Goal: Task Accomplishment & Management: Manage account settings

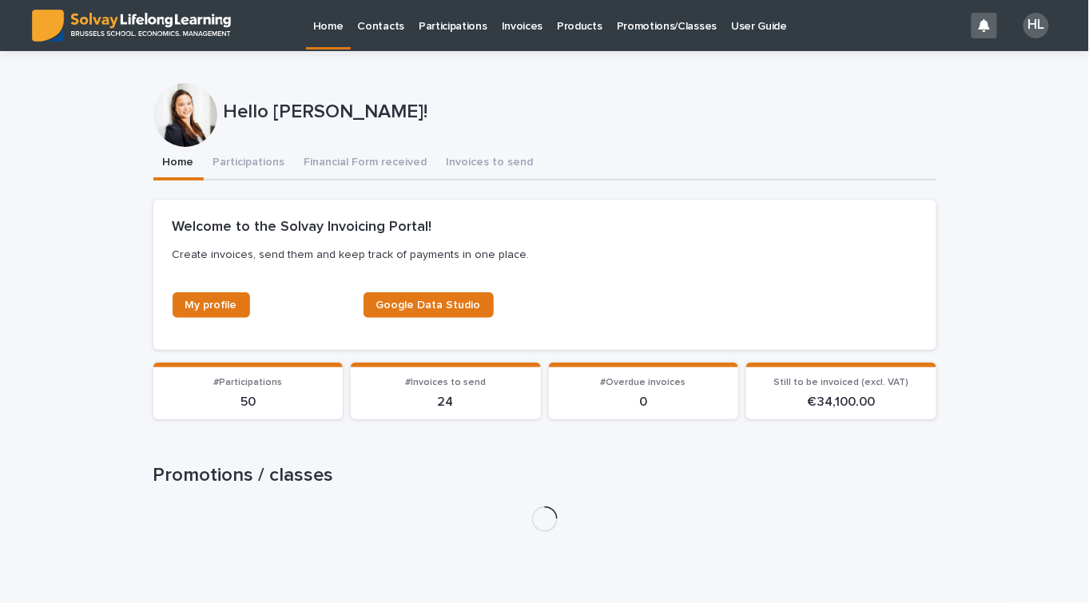
click at [524, 31] on p "Invoices" at bounding box center [523, 17] width 42 height 34
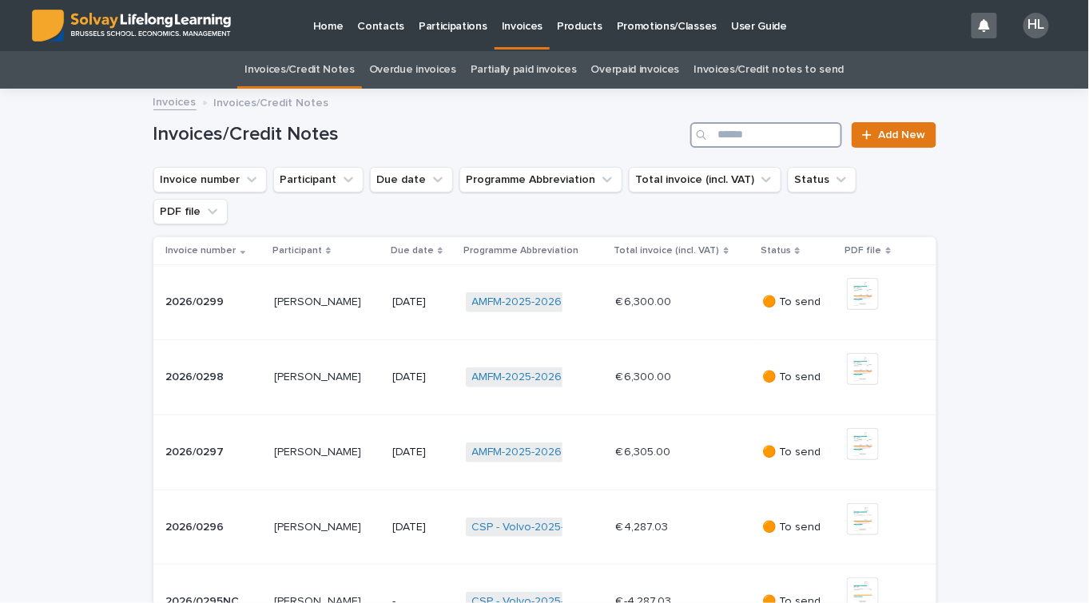
click at [795, 128] on input "Search" at bounding box center [766, 135] width 152 height 26
type input "****"
click at [368, 289] on div "[PERSON_NAME] [PERSON_NAME]" at bounding box center [326, 302] width 105 height 26
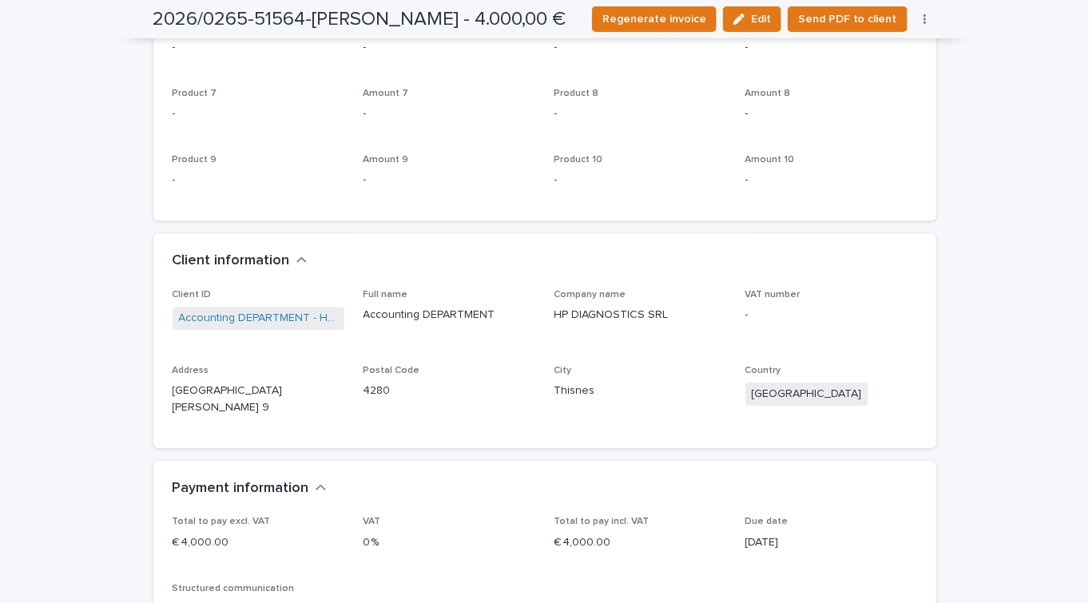
scroll to position [1162, 0]
click at [264, 309] on link "Accounting DEPARTMENT - HP DIAGNOSTICS SRL" at bounding box center [258, 317] width 159 height 17
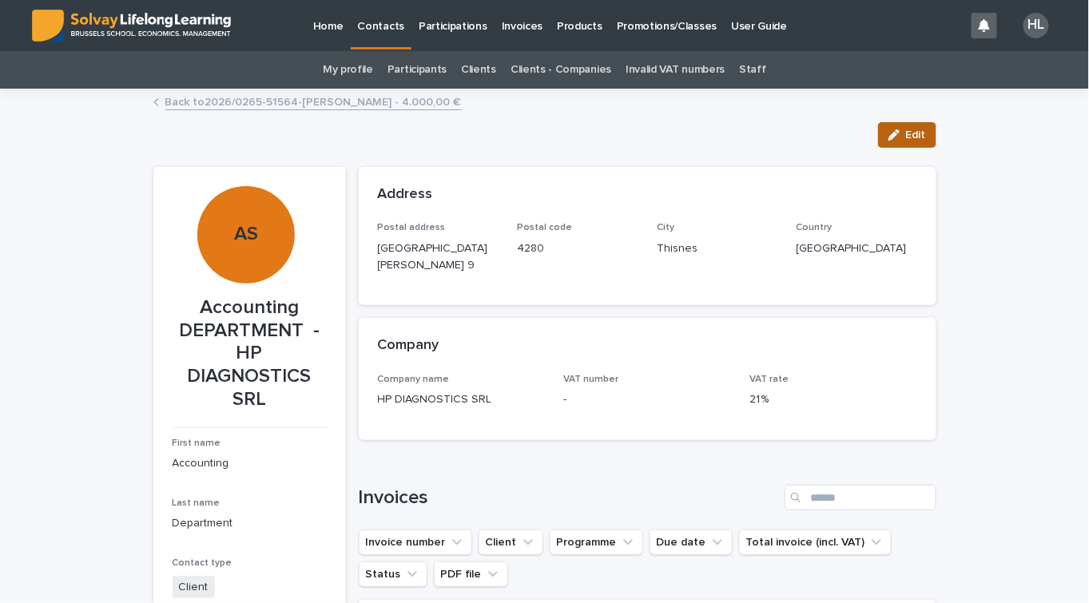
click at [906, 138] on span "Edit" at bounding box center [916, 134] width 20 height 11
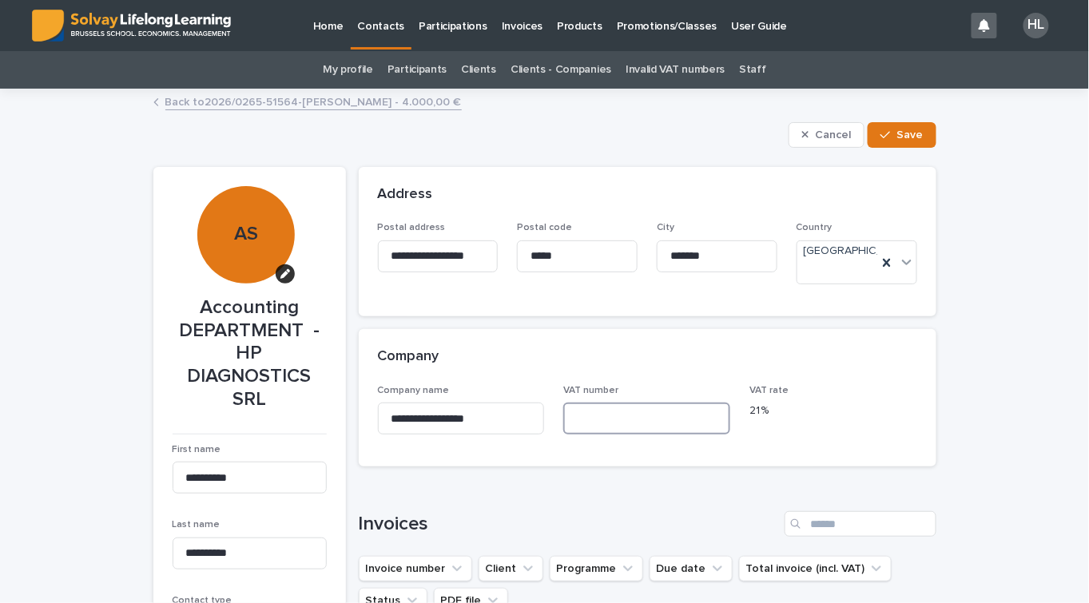
click at [608, 411] on input at bounding box center [646, 419] width 167 height 32
type input "**********"
click at [891, 136] on div "button" at bounding box center [888, 134] width 16 height 11
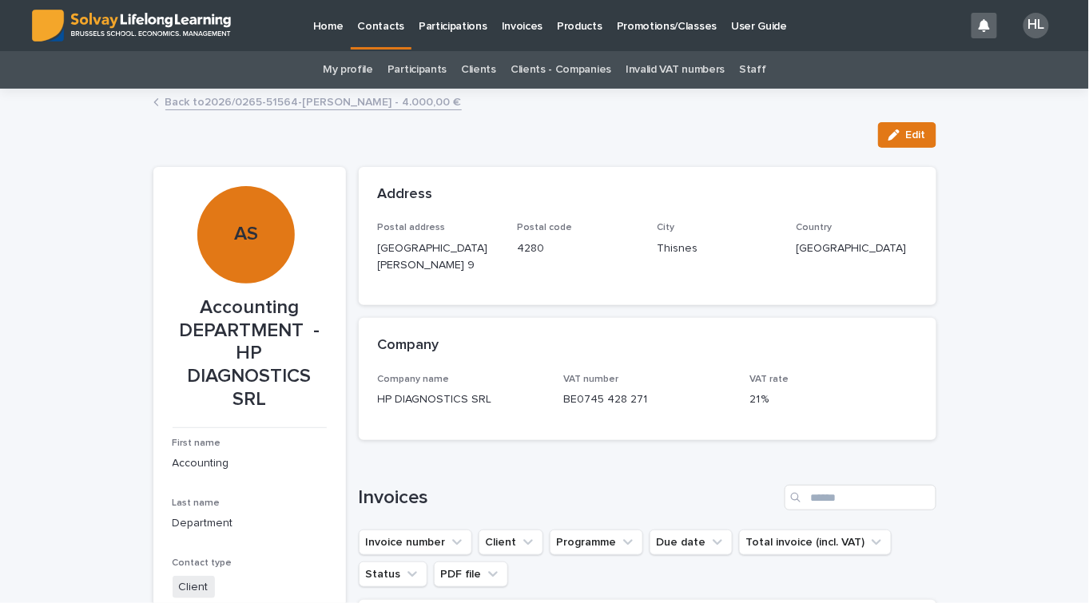
click at [332, 92] on link "Back to 2026/0265-51564-[PERSON_NAME] - 4.000,00 €" at bounding box center [313, 101] width 296 height 18
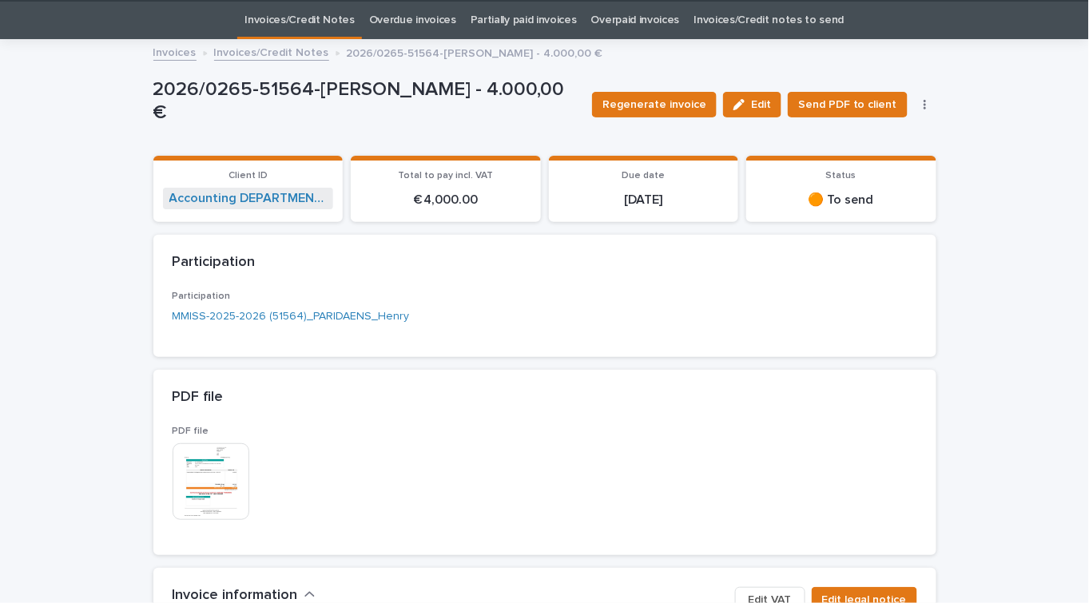
scroll to position [51, 0]
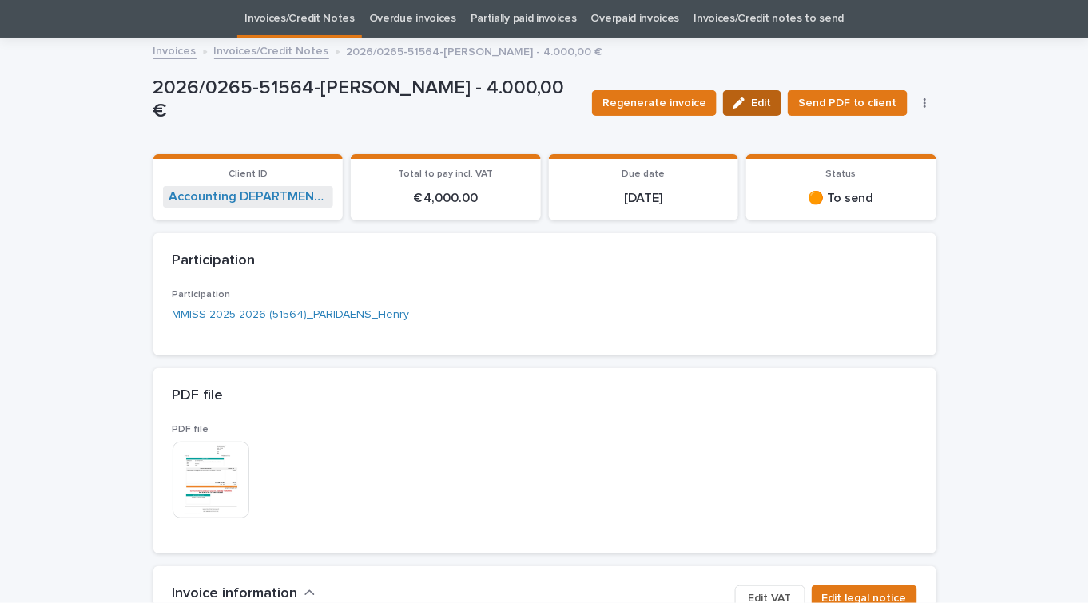
click at [759, 104] on span "Edit" at bounding box center [761, 102] width 20 height 11
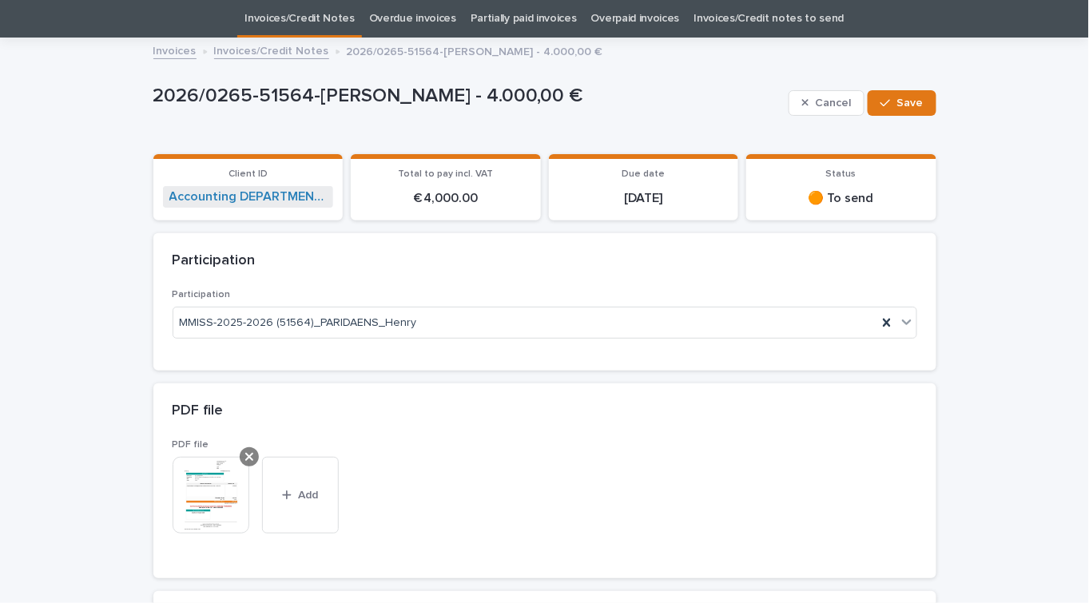
click at [245, 455] on icon at bounding box center [249, 457] width 8 height 13
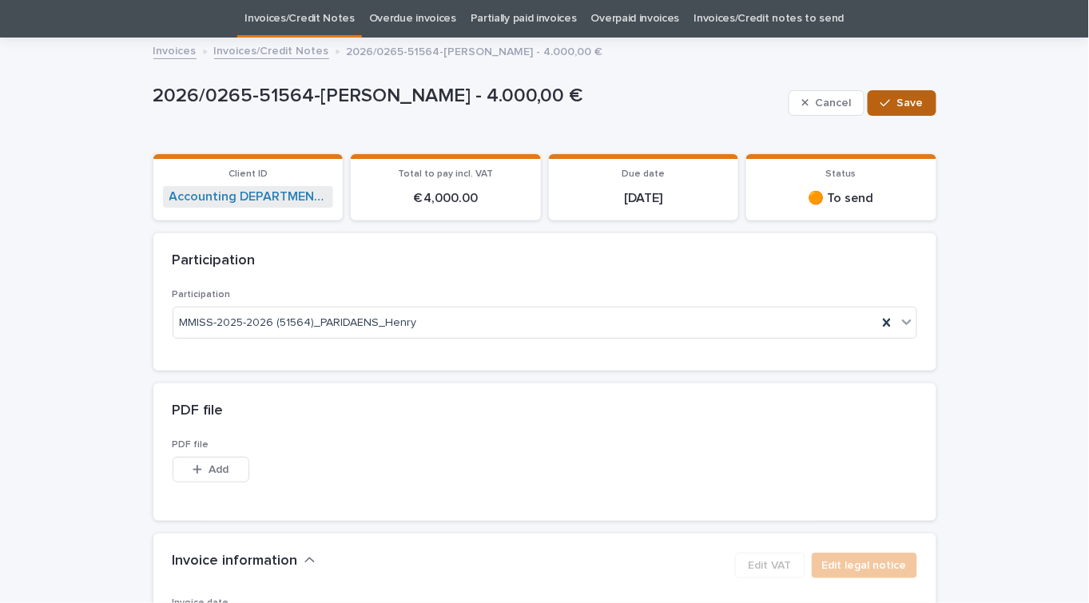
click at [897, 101] on span "Save" at bounding box center [910, 102] width 26 height 11
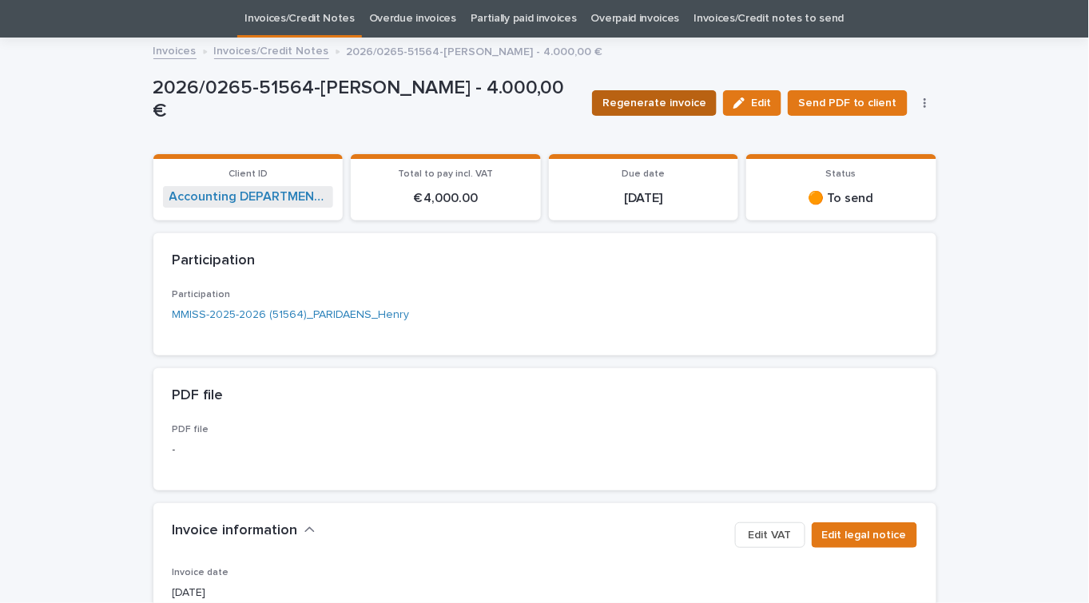
click at [682, 100] on span "Regenerate invoice" at bounding box center [654, 103] width 104 height 16
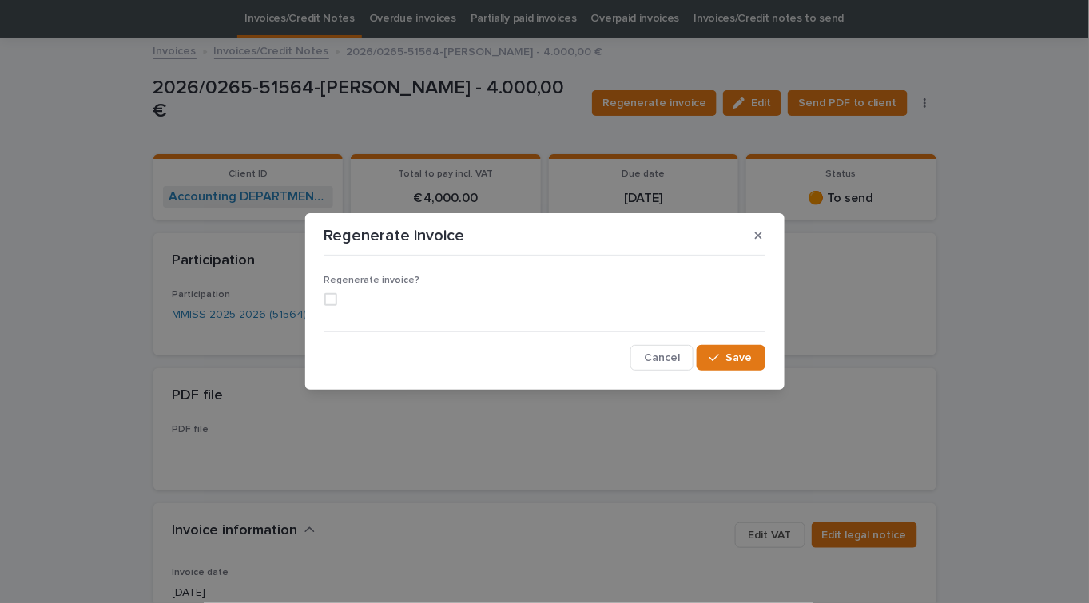
click at [330, 300] on span at bounding box center [330, 299] width 13 height 13
click at [726, 361] on button "Save" at bounding box center [731, 358] width 68 height 26
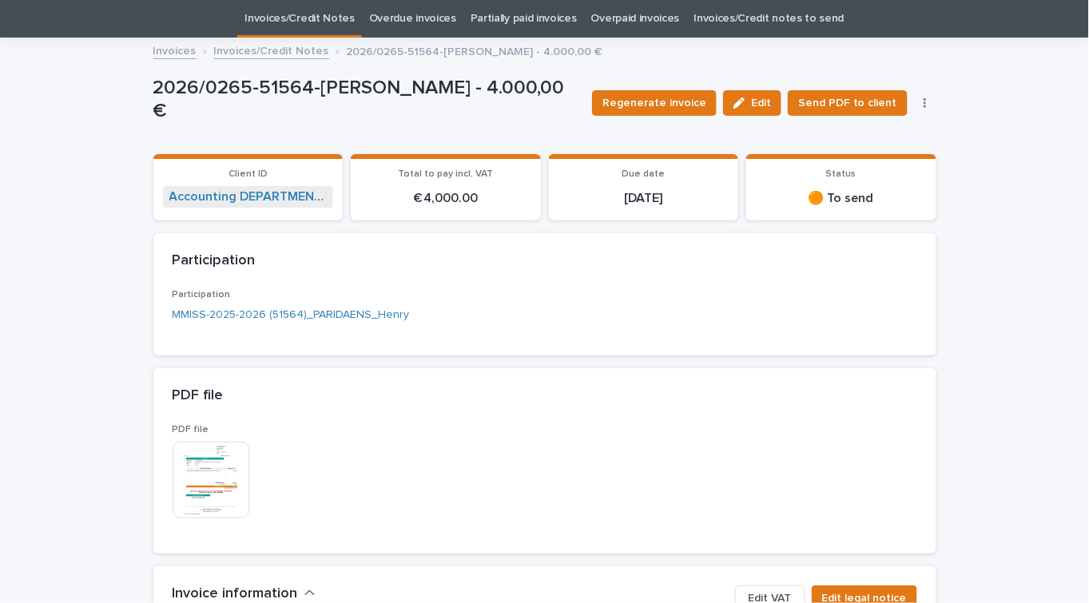
click at [284, 50] on link "Invoices/Credit Notes" at bounding box center [271, 50] width 115 height 18
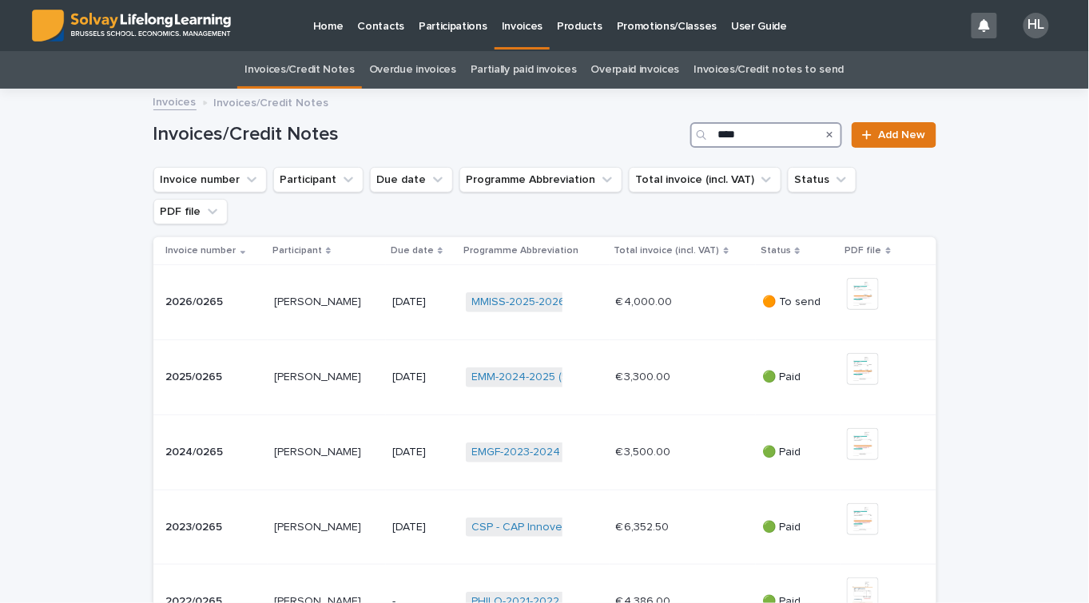
drag, startPoint x: 724, startPoint y: 137, endPoint x: 755, endPoint y: 129, distance: 32.4
click at [755, 129] on input "****" at bounding box center [766, 135] width 152 height 26
type input "****"
click at [274, 292] on p "[PERSON_NAME]" at bounding box center [319, 300] width 90 height 17
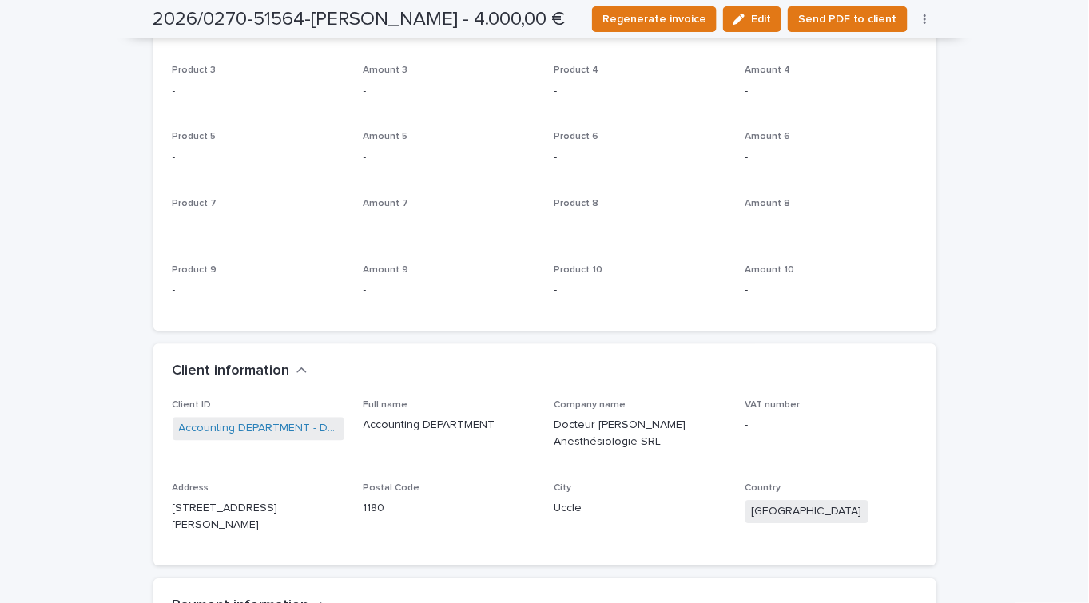
scroll to position [1162, 0]
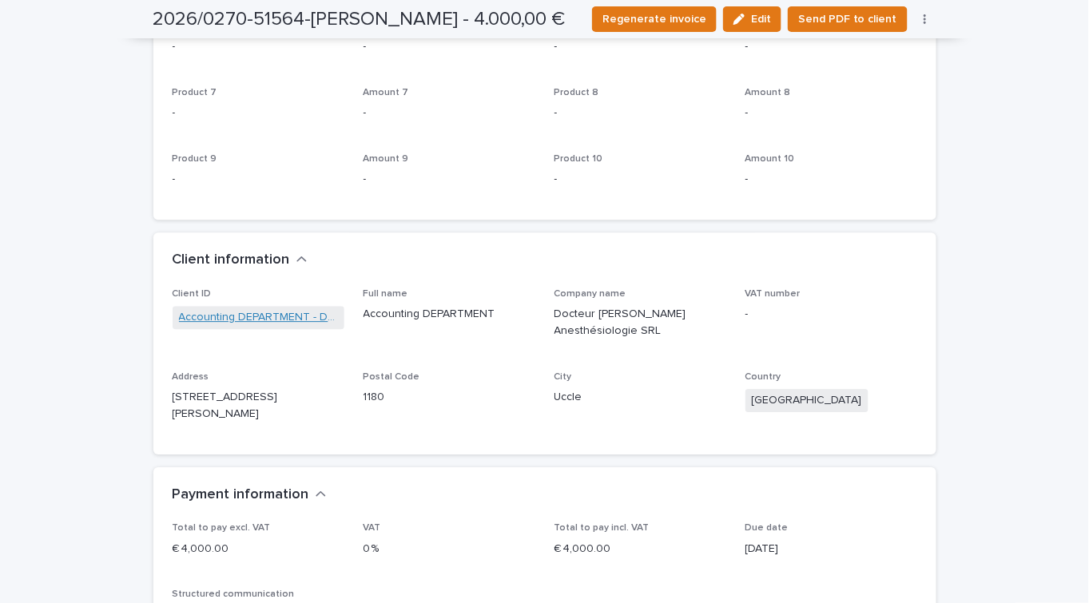
click at [260, 309] on link "Accounting DEPARTMENT - Docteur [PERSON_NAME] Anesthésiologie SRL" at bounding box center [258, 317] width 159 height 17
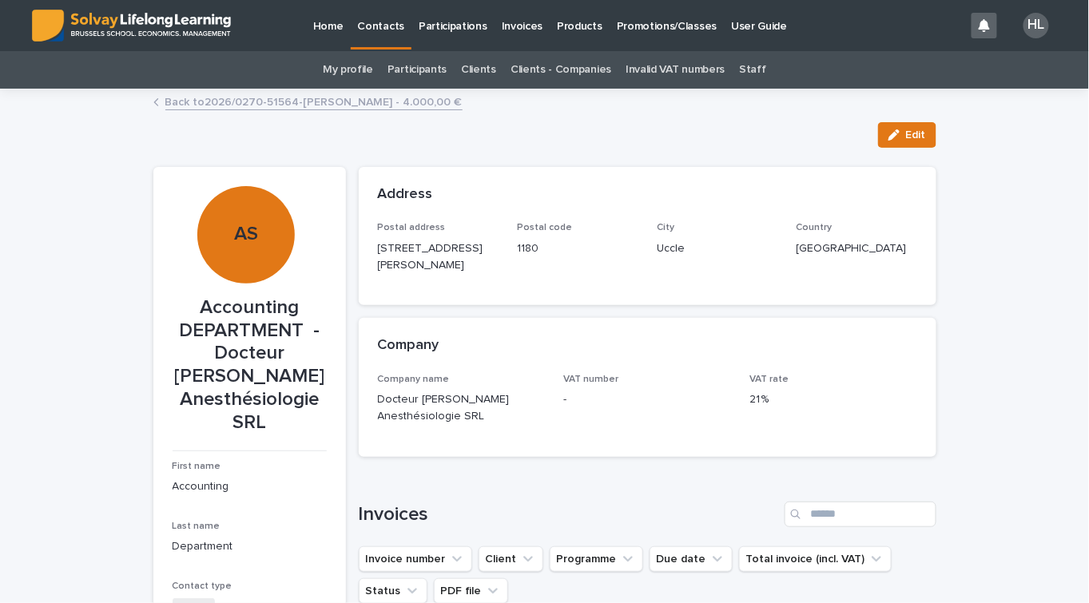
click at [933, 132] on div "**********" at bounding box center [544, 522] width 799 height 864
click at [898, 144] on button "Edit" at bounding box center [907, 135] width 58 height 26
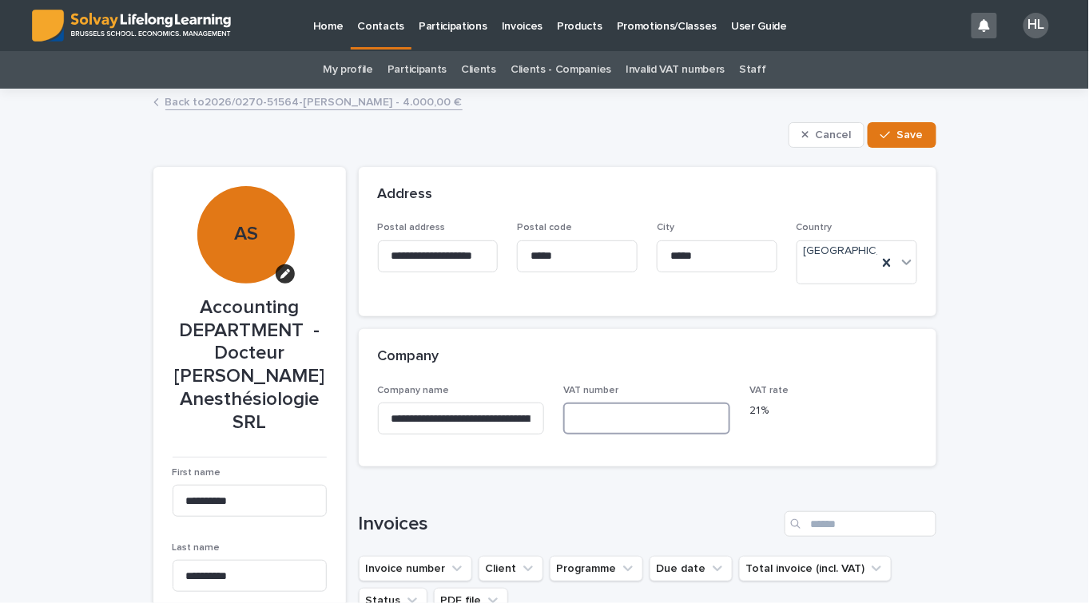
click at [610, 404] on input at bounding box center [646, 419] width 167 height 32
paste input "**********"
click at [567, 409] on input "**********" at bounding box center [646, 419] width 167 height 32
type input "**********"
click at [897, 128] on button "Save" at bounding box center [902, 135] width 68 height 26
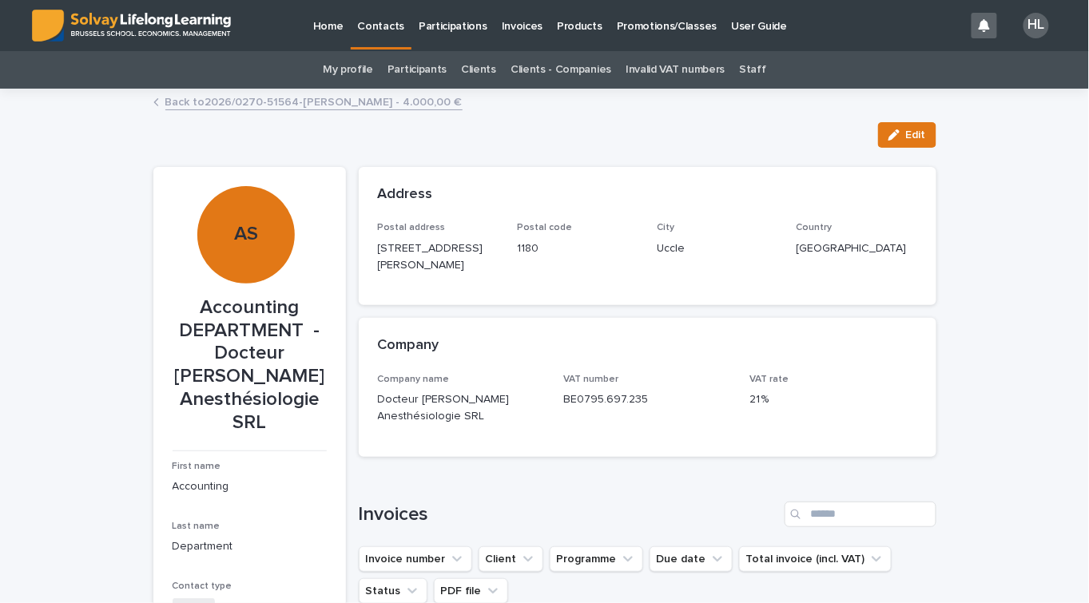
click at [343, 97] on link "Back to 2026/0270-51564-[PERSON_NAME] - 4.000,00 €" at bounding box center [313, 101] width 297 height 18
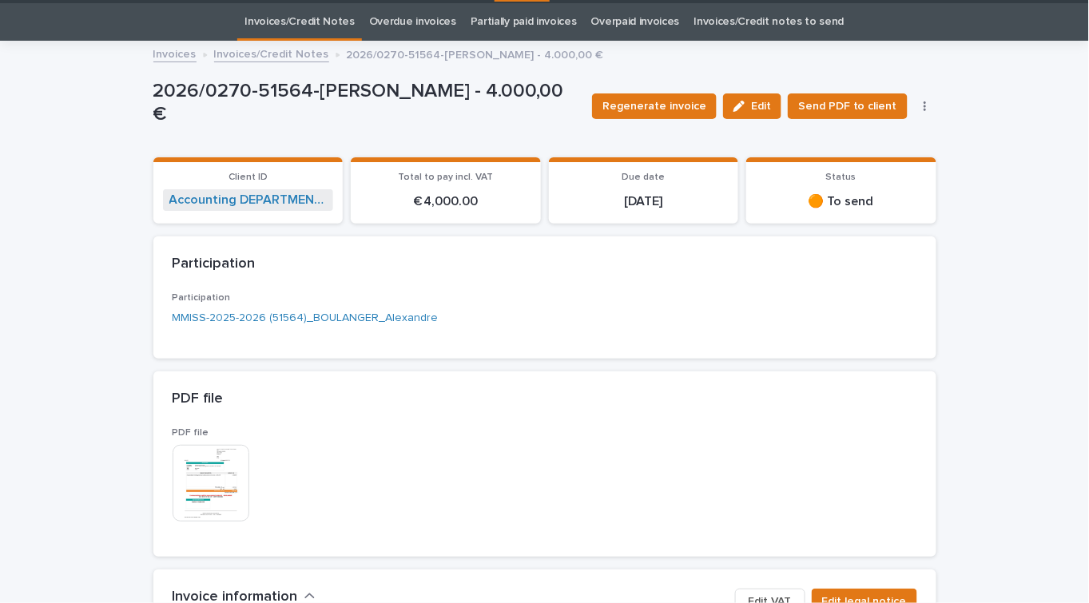
scroll to position [51, 0]
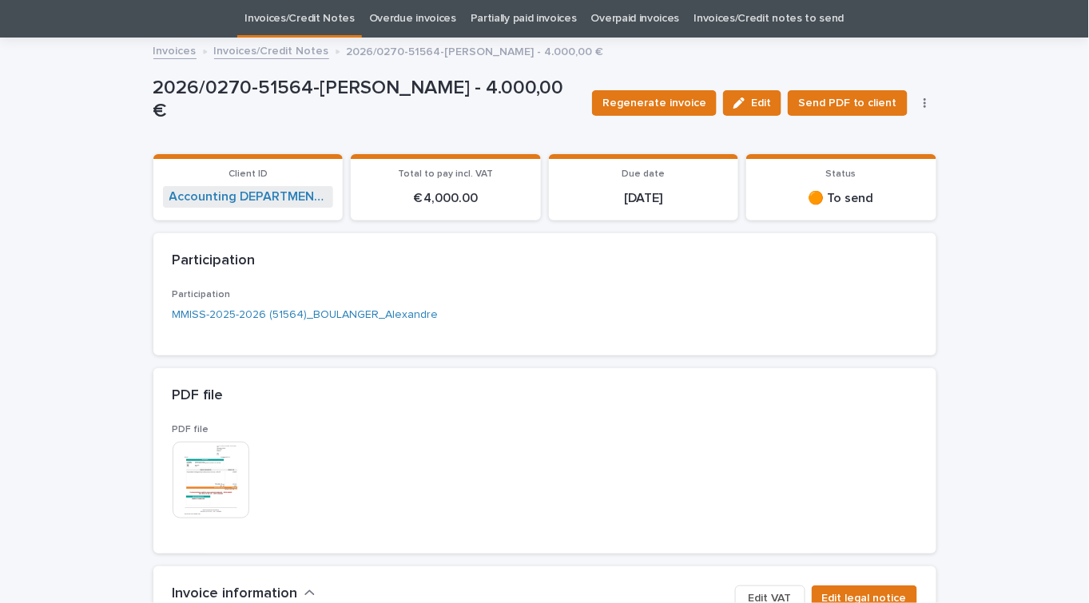
click at [763, 95] on button "Edit" at bounding box center [752, 103] width 58 height 26
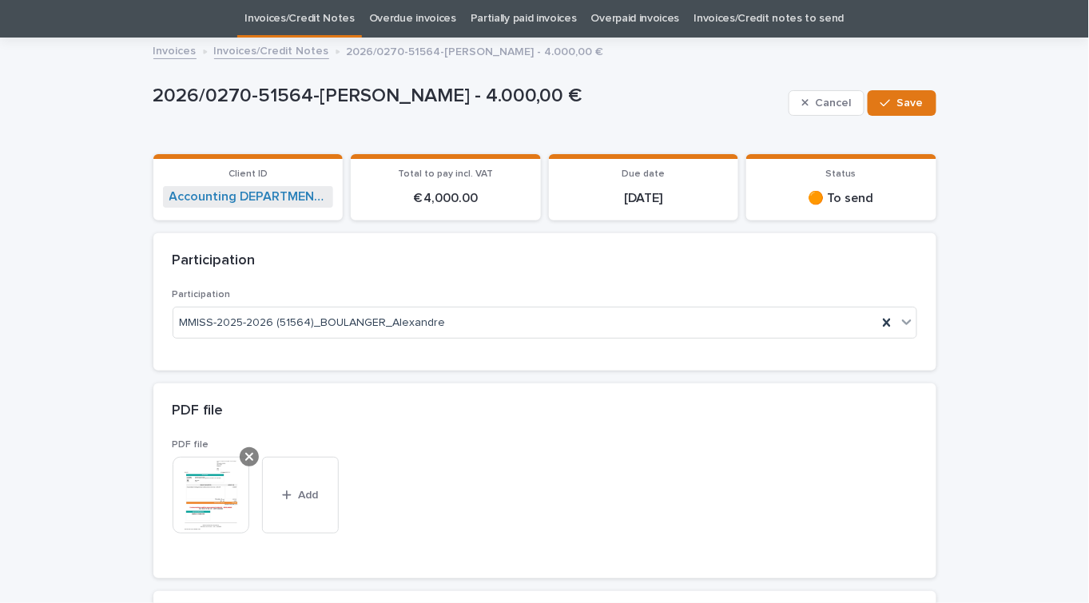
click at [245, 455] on icon at bounding box center [249, 457] width 8 height 8
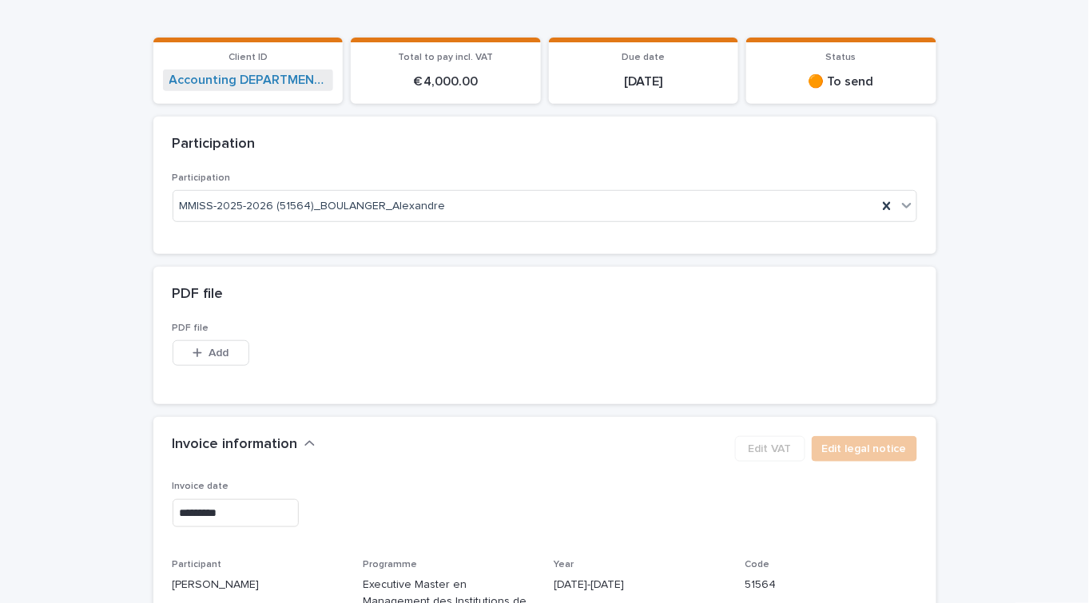
scroll to position [0, 0]
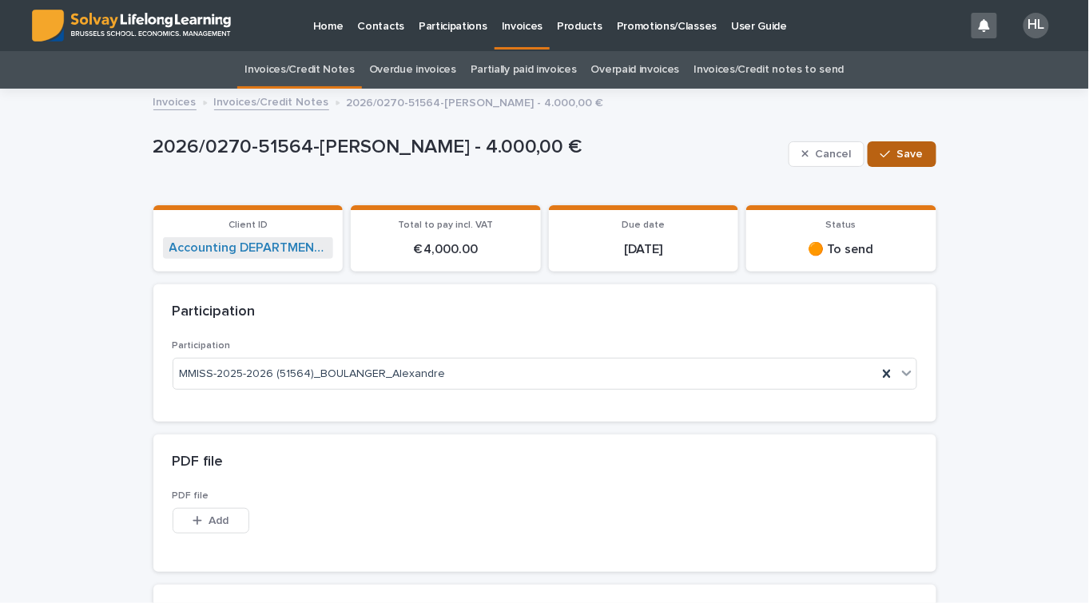
click at [907, 153] on span "Save" at bounding box center [910, 154] width 26 height 11
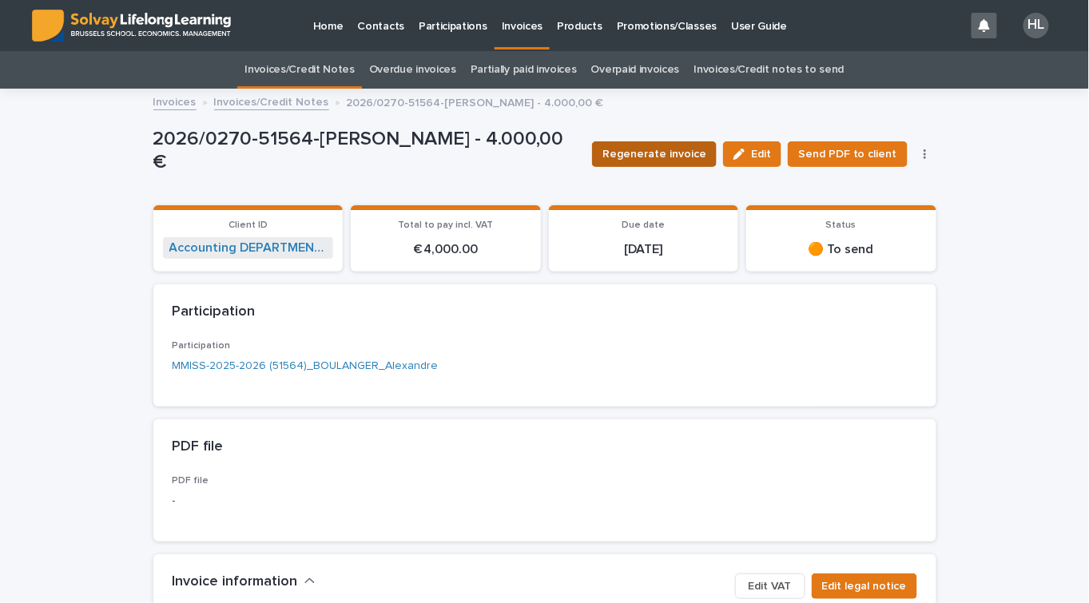
click at [687, 154] on span "Regenerate invoice" at bounding box center [654, 154] width 104 height 16
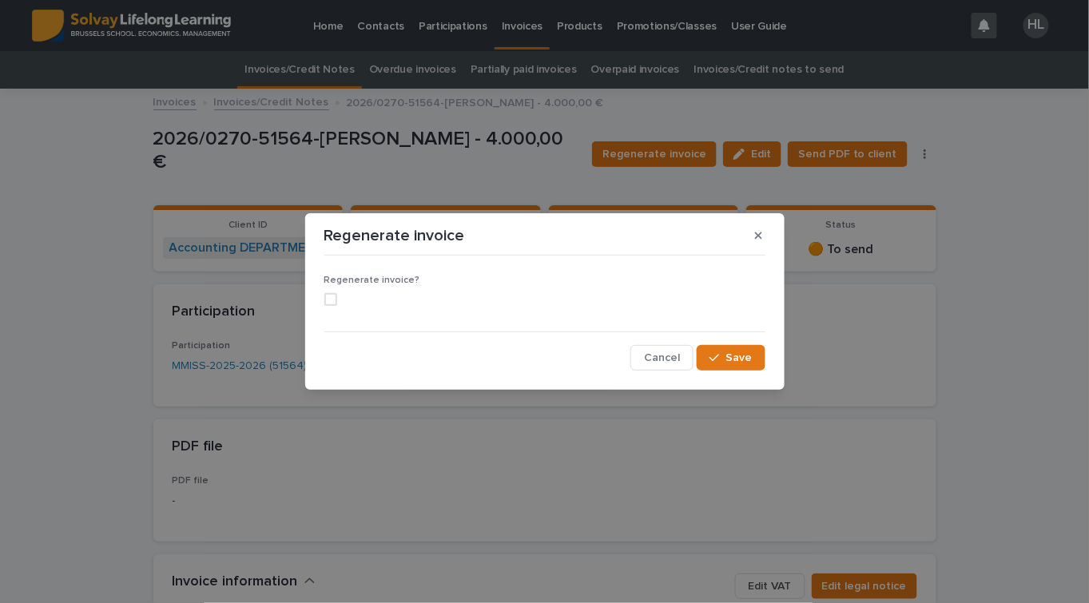
click at [326, 297] on span at bounding box center [330, 299] width 13 height 13
click at [729, 366] on button "Save" at bounding box center [731, 358] width 68 height 26
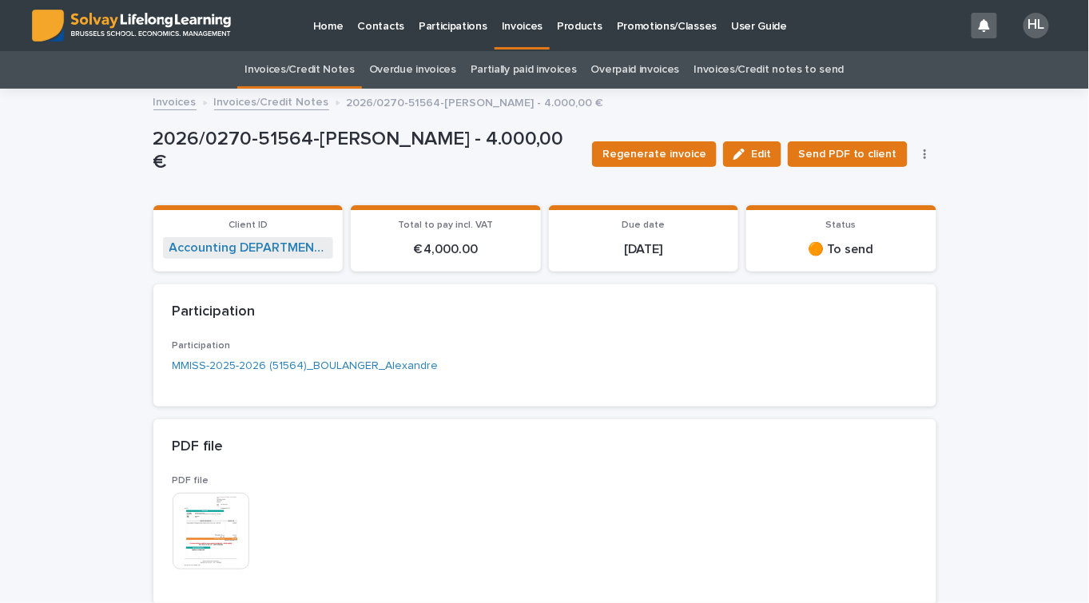
click at [208, 531] on img at bounding box center [211, 531] width 77 height 77
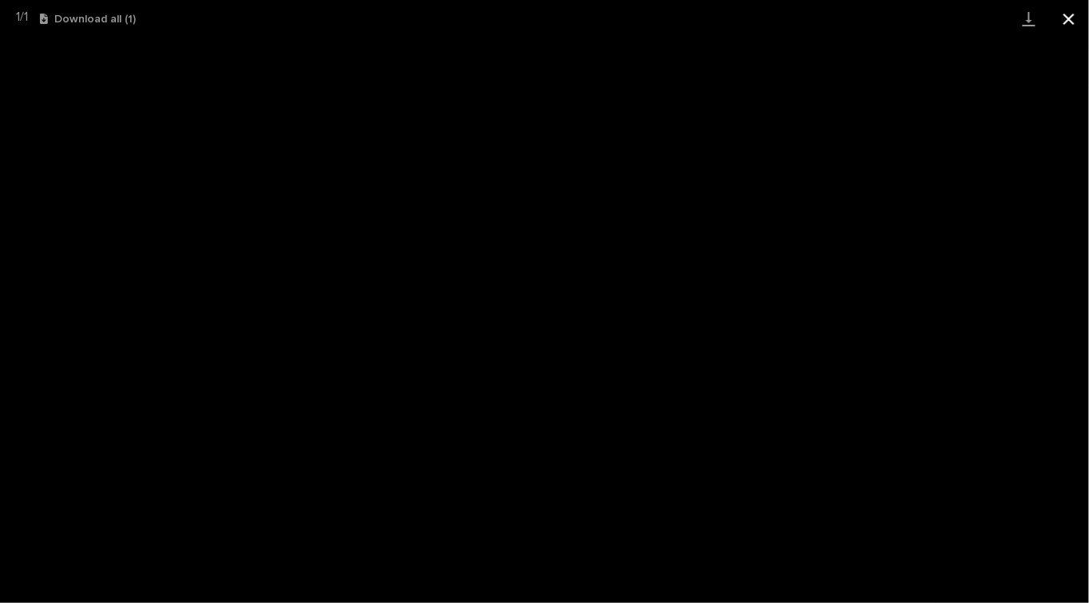
click at [1073, 22] on button "Close gallery" at bounding box center [1069, 19] width 40 height 38
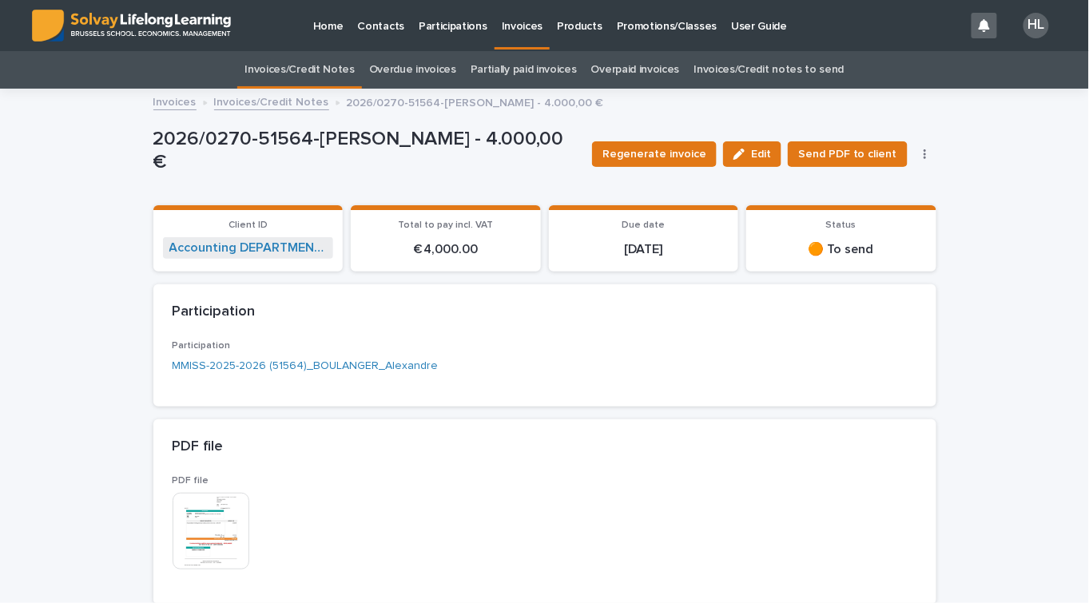
click at [510, 35] on link "Invoices" at bounding box center [523, 23] width 56 height 47
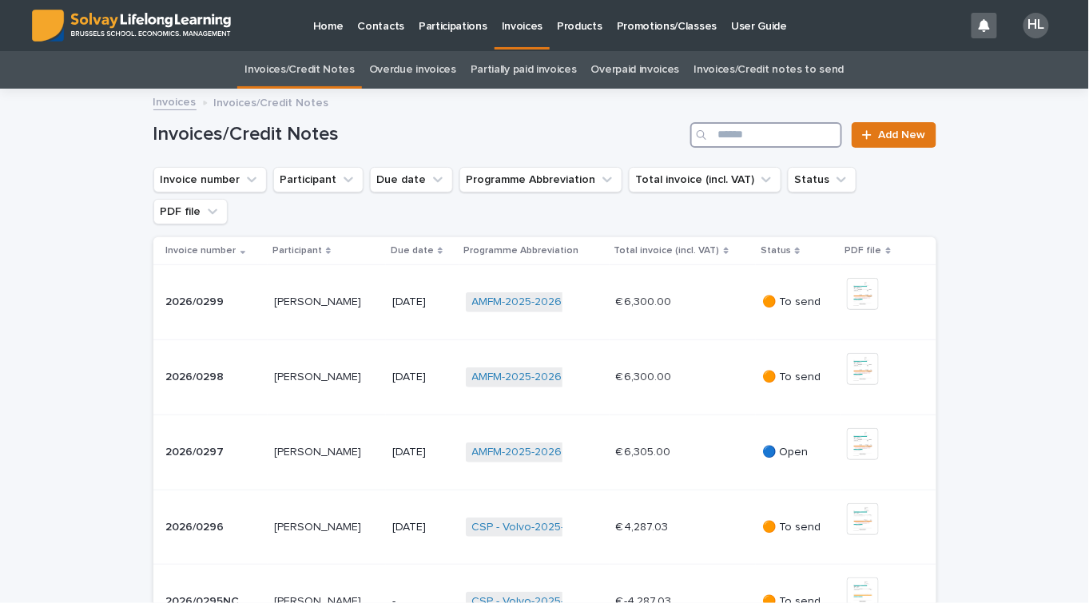
click at [747, 130] on input "Search" at bounding box center [766, 135] width 152 height 26
type input "****"
click at [861, 278] on img at bounding box center [863, 294] width 32 height 32
